Goal: Check status: Check status

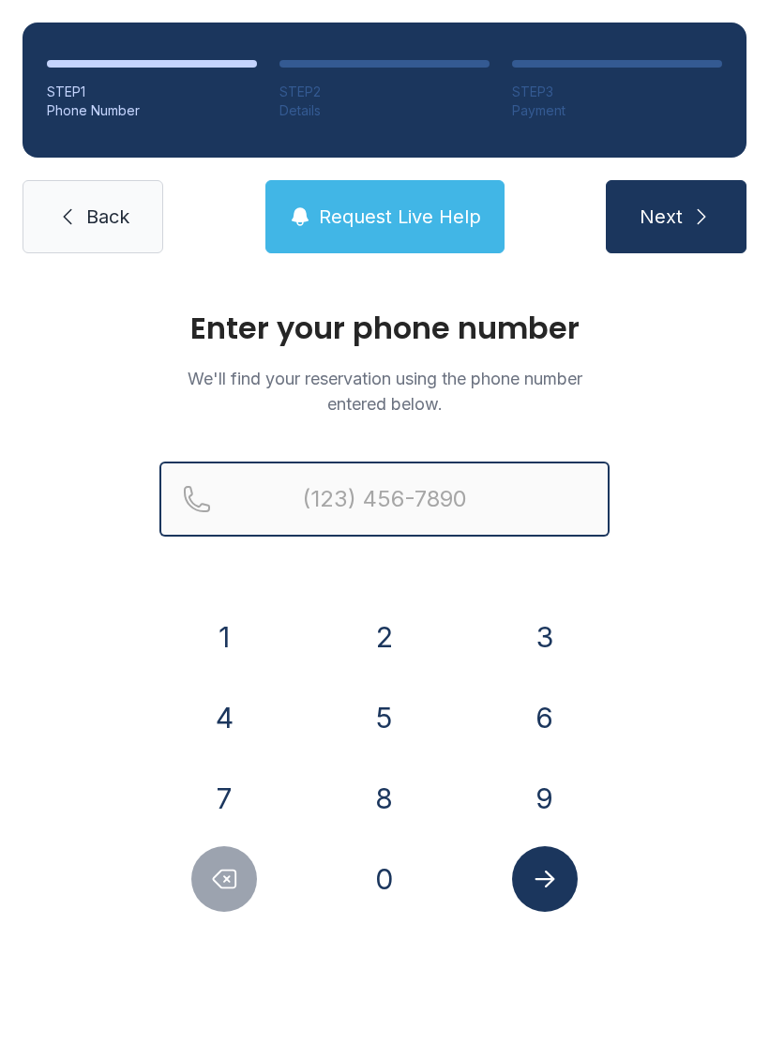
click at [369, 477] on input "Reservation phone number" at bounding box center [384, 499] width 450 height 75
click at [675, 217] on button "Next" at bounding box center [676, 216] width 141 height 73
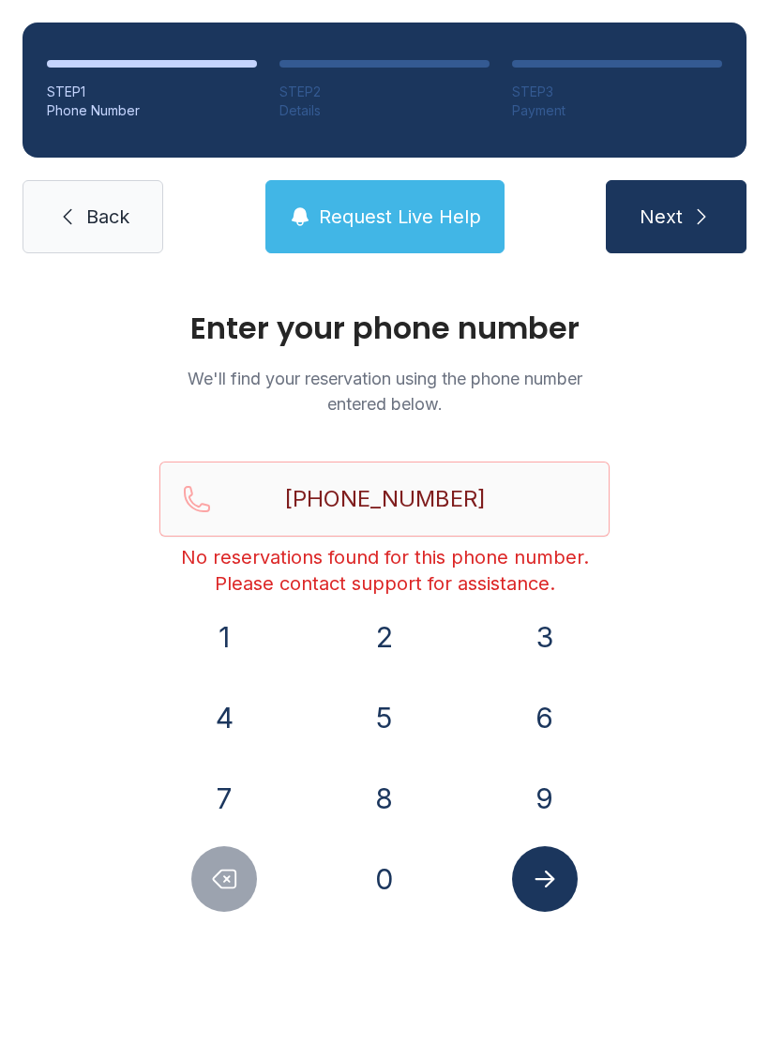
click at [706, 191] on button "Next" at bounding box center [676, 216] width 141 height 73
click at [211, 888] on icon "Delete number" at bounding box center [224, 879] width 28 height 28
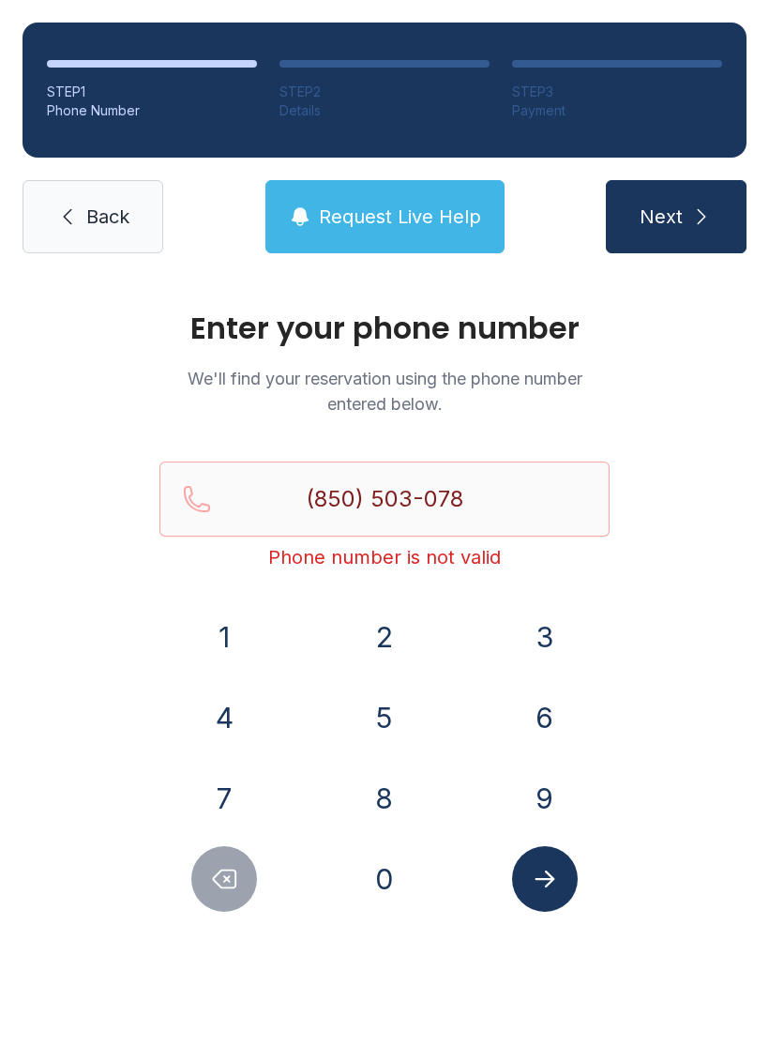
click at [210, 887] on icon "Delete number" at bounding box center [224, 879] width 28 height 28
click at [218, 886] on icon "Delete number" at bounding box center [224, 879] width 28 height 28
click at [227, 881] on icon "Delete number" at bounding box center [224, 879] width 28 height 28
click at [226, 880] on icon "Delete number" at bounding box center [225, 879] width 23 height 18
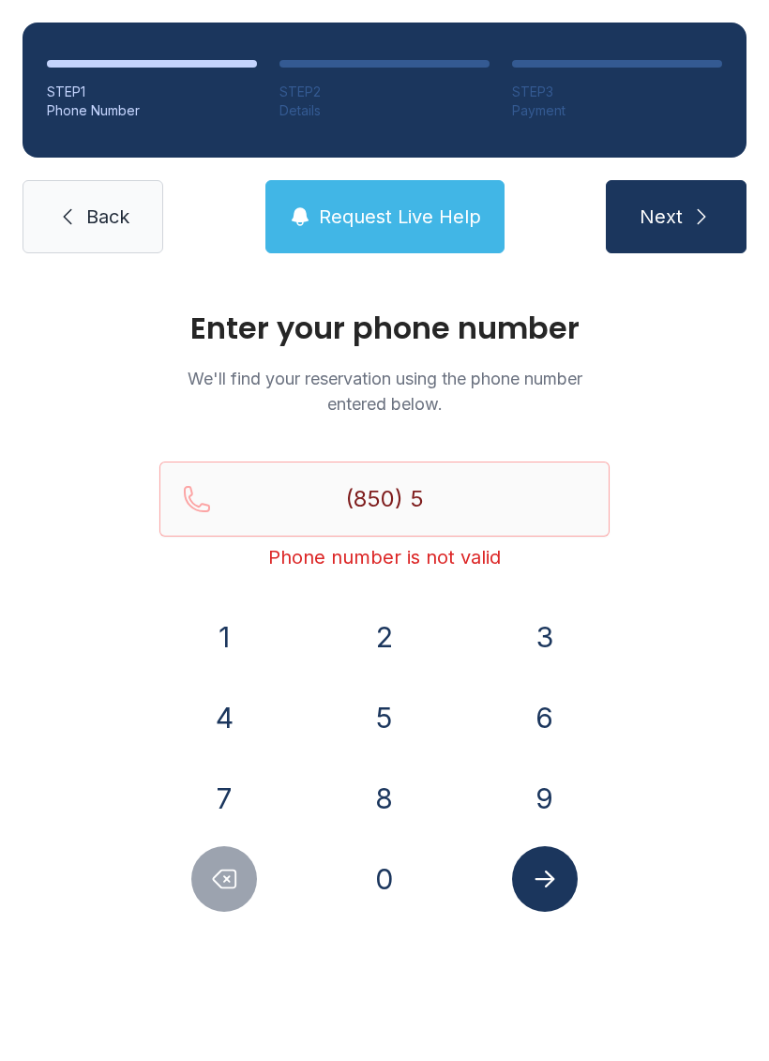
click at [233, 856] on button "Delete number" at bounding box center [224, 879] width 66 height 66
click at [232, 855] on button "Delete number" at bounding box center [224, 879] width 66 height 66
click at [231, 859] on button "Delete number" at bounding box center [224, 879] width 66 height 66
type input "(8"
click at [230, 859] on button "Delete number" at bounding box center [224, 879] width 66 height 66
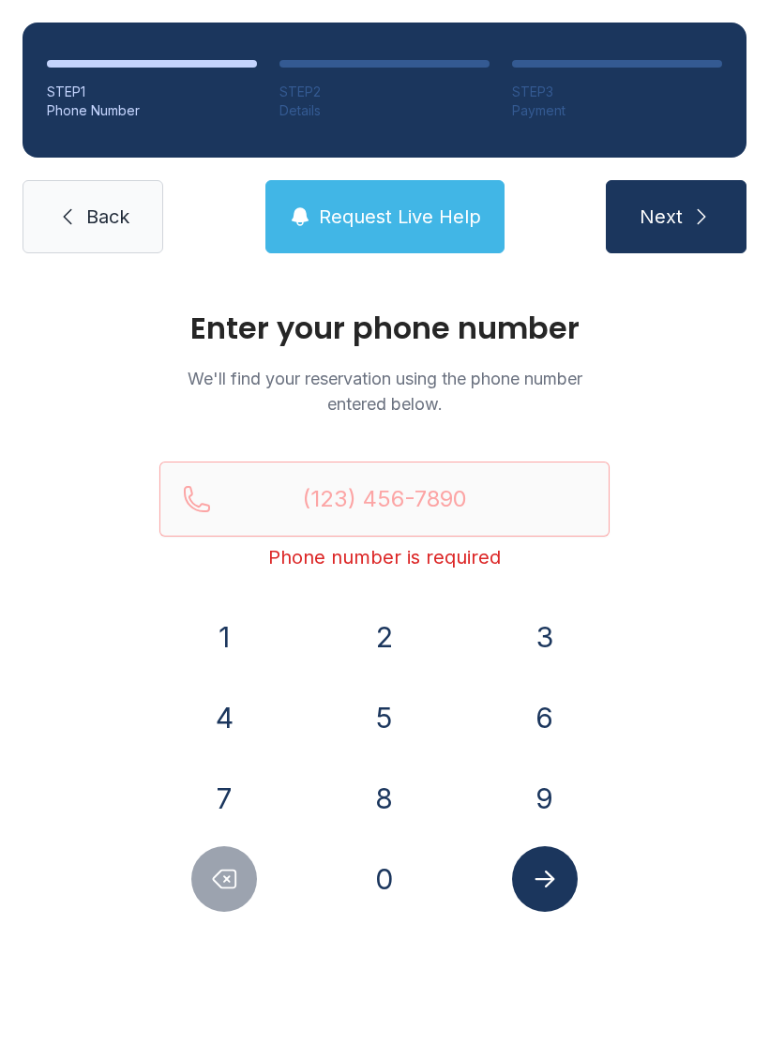
click at [97, 211] on span "Back" at bounding box center [107, 217] width 43 height 26
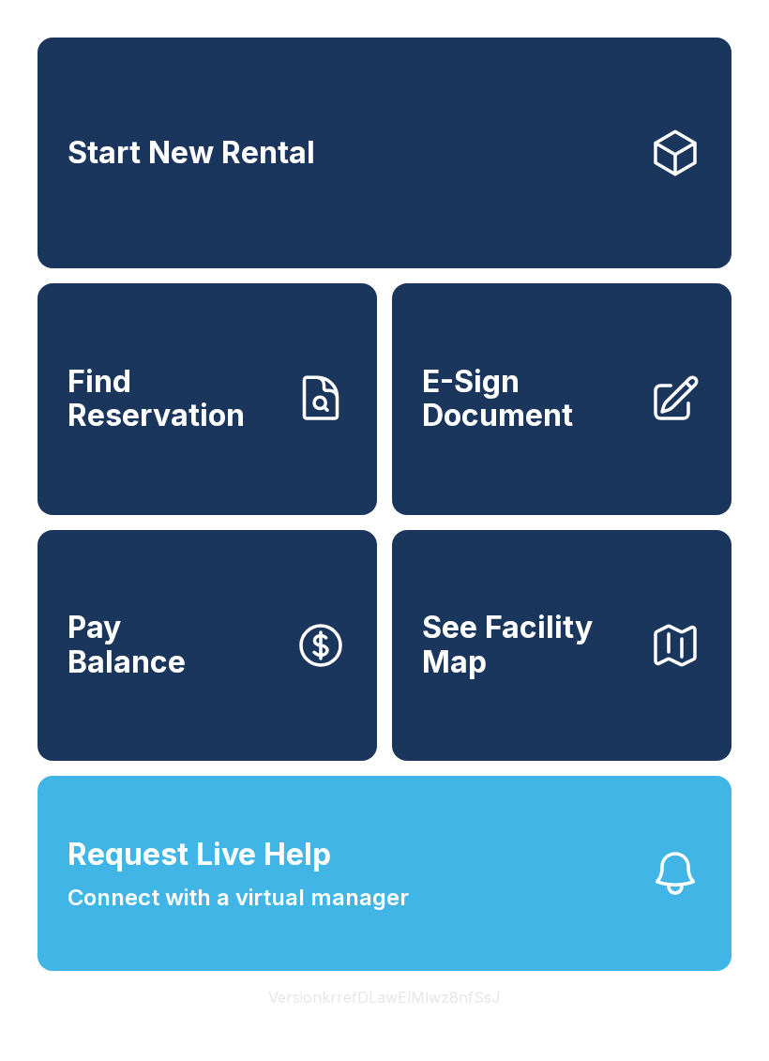
click at [187, 411] on span "Find Reservation" at bounding box center [174, 399] width 212 height 68
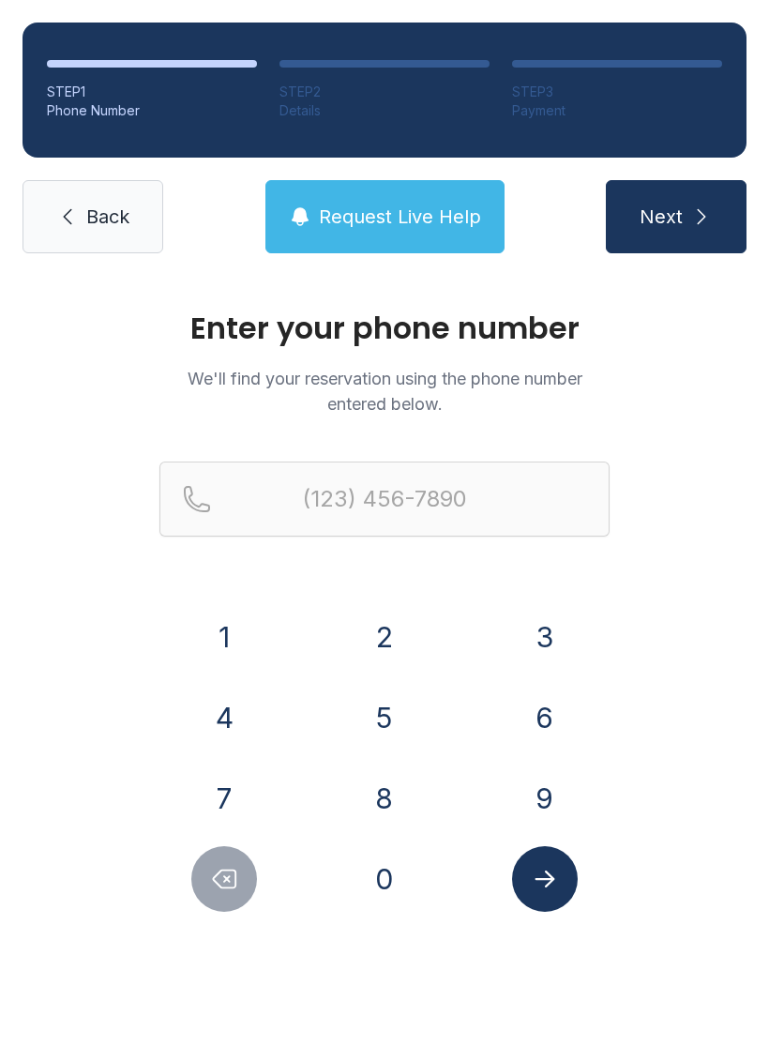
click at [382, 788] on button "8" at bounding box center [385, 798] width 66 height 66
click at [377, 693] on button "5" at bounding box center [385, 718] width 66 height 66
click at [382, 882] on button "0" at bounding box center [385, 879] width 66 height 66
click at [384, 704] on button "5" at bounding box center [385, 718] width 66 height 66
click at [401, 869] on button "0" at bounding box center [385, 879] width 66 height 66
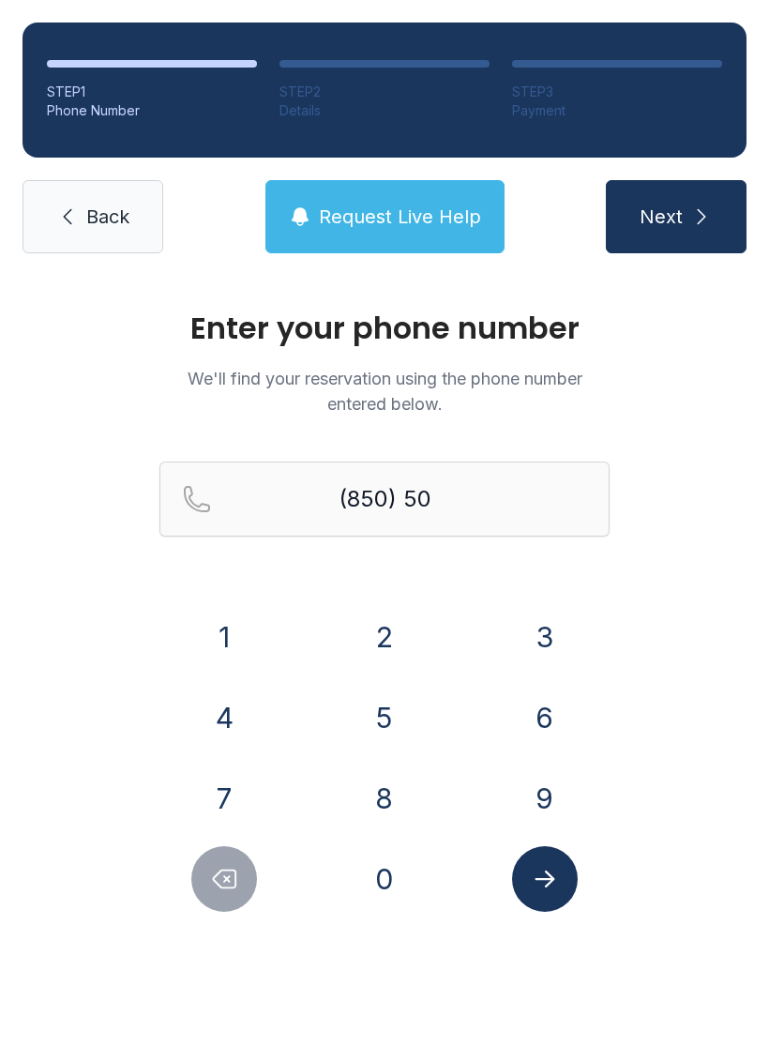
click at [546, 621] on button "3" at bounding box center [545, 637] width 66 height 66
click at [386, 884] on button "0" at bounding box center [385, 879] width 66 height 66
click at [227, 802] on button "7" at bounding box center [224, 798] width 66 height 66
click at [372, 789] on button "8" at bounding box center [385, 798] width 66 height 66
click at [371, 789] on button "8" at bounding box center [385, 798] width 66 height 66
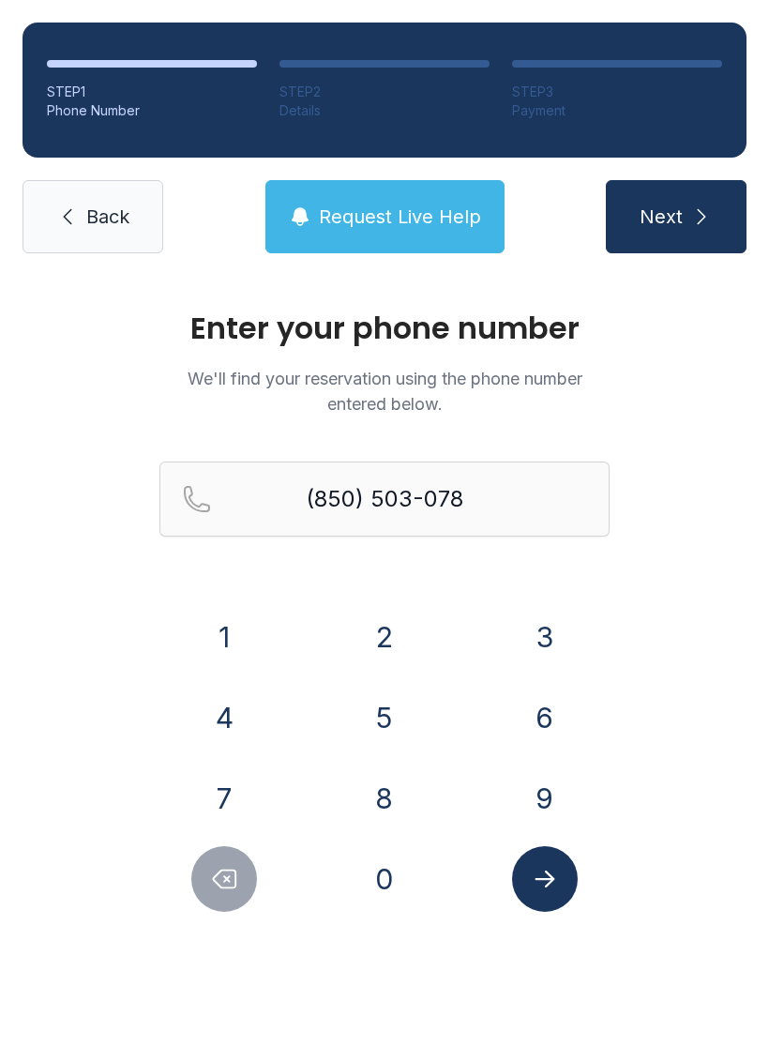
type input "[PHONE_NUMBER]"
click at [543, 876] on icon "Submit lookup form" at bounding box center [545, 879] width 28 height 28
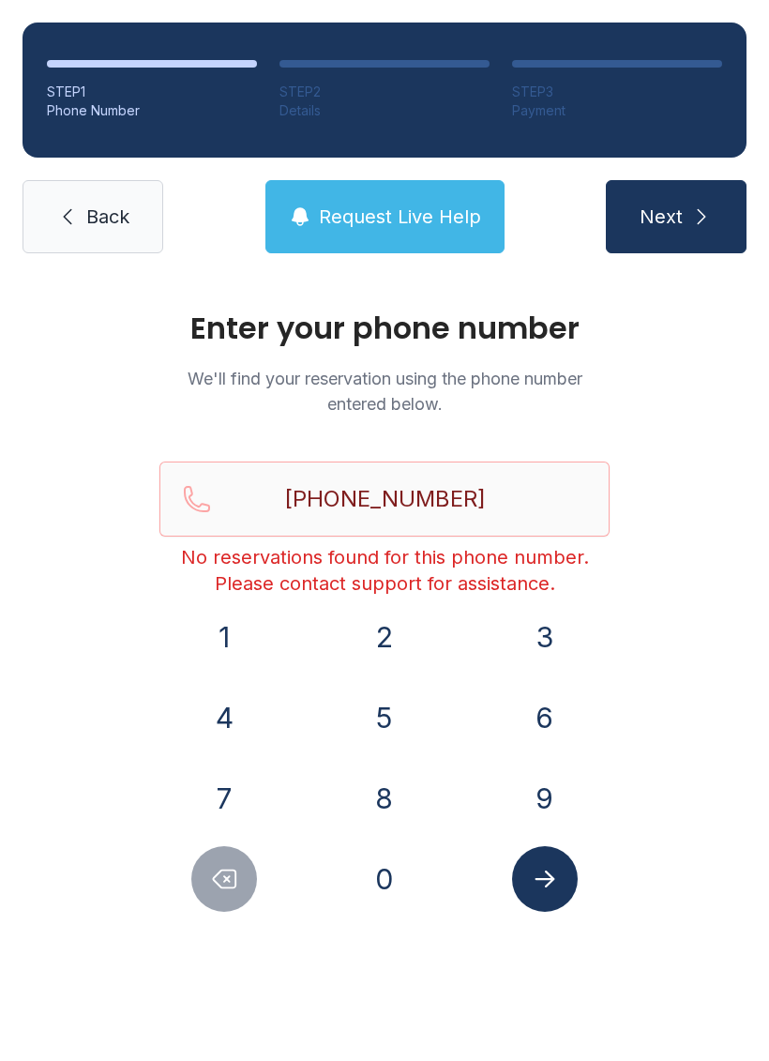
click at [138, 229] on link "Back" at bounding box center [93, 216] width 141 height 73
